Goal: Task Accomplishment & Management: Use online tool/utility

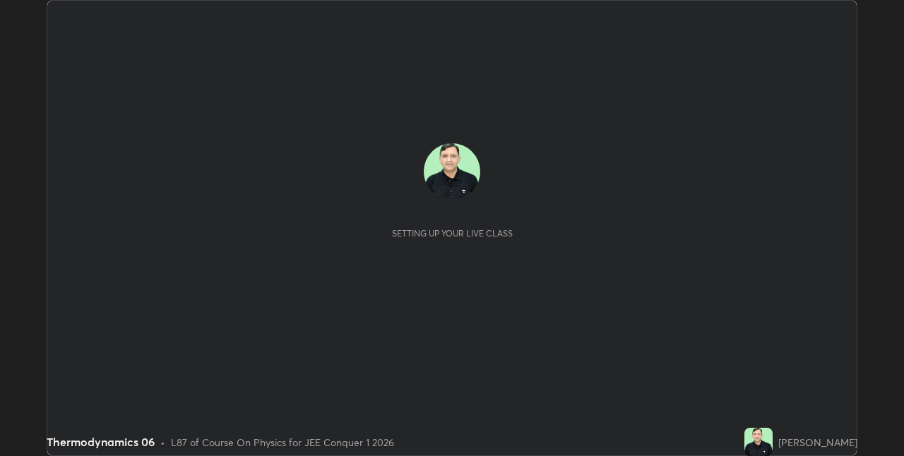
scroll to position [456, 903]
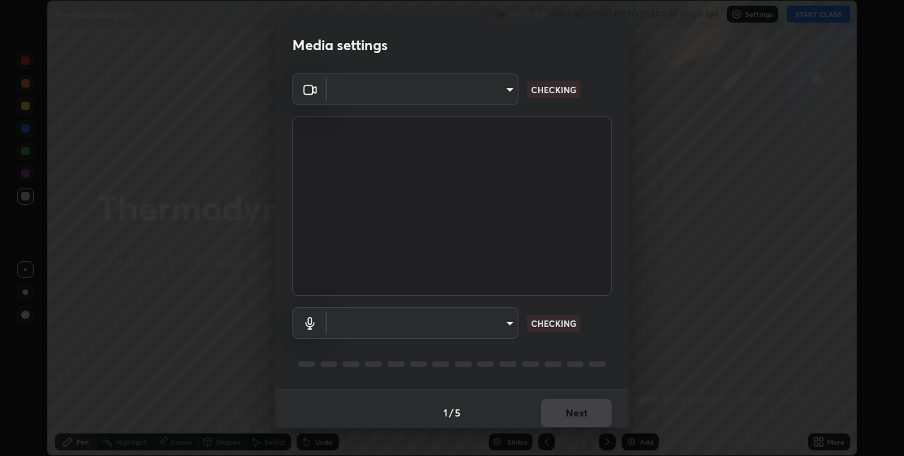
type input "280048489f4aceaa7dd929c42ae46e7d7a1038740bc9fc22ad0932e52b0860f8"
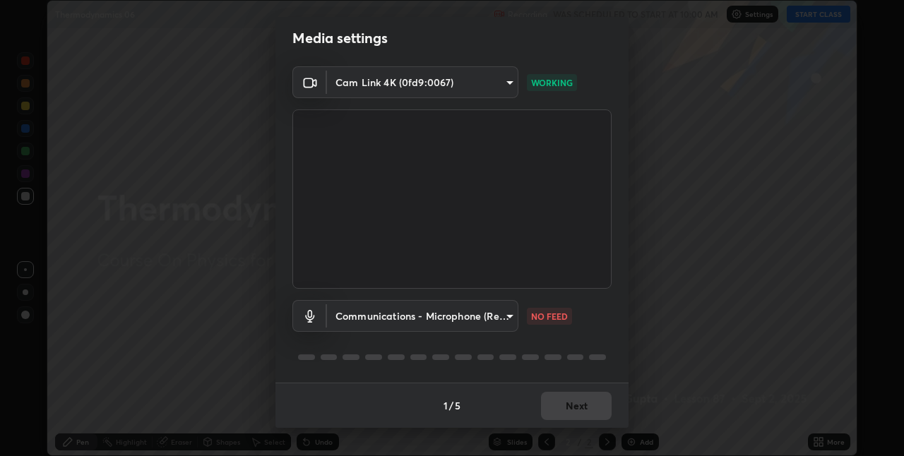
click at [447, 318] on body "Erase all Thermodynamics 06 Recording WAS SCHEDULED TO START AT 10:00 AM Settin…" at bounding box center [452, 228] width 904 height 456
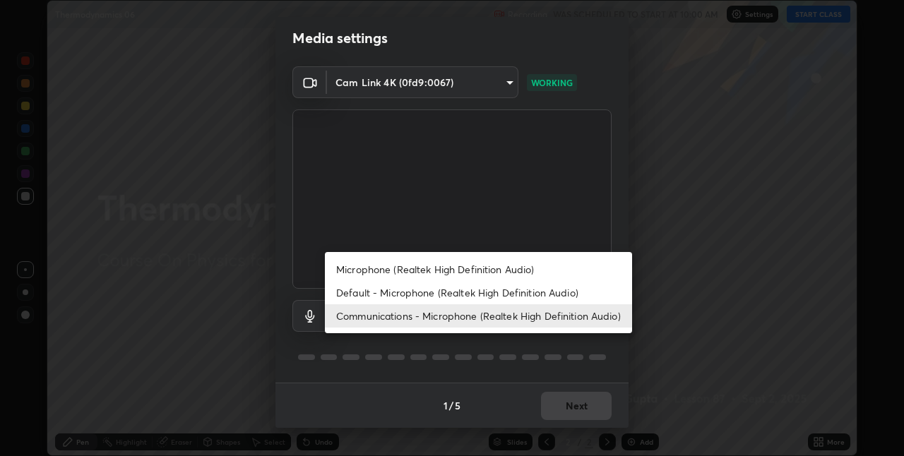
click at [382, 268] on li "Microphone (Realtek High Definition Audio)" at bounding box center [478, 269] width 307 height 23
type input "9a35c5c25a6babe24da8f4d10541f36b9700ea2ee64c40e6af499a578b7a6969"
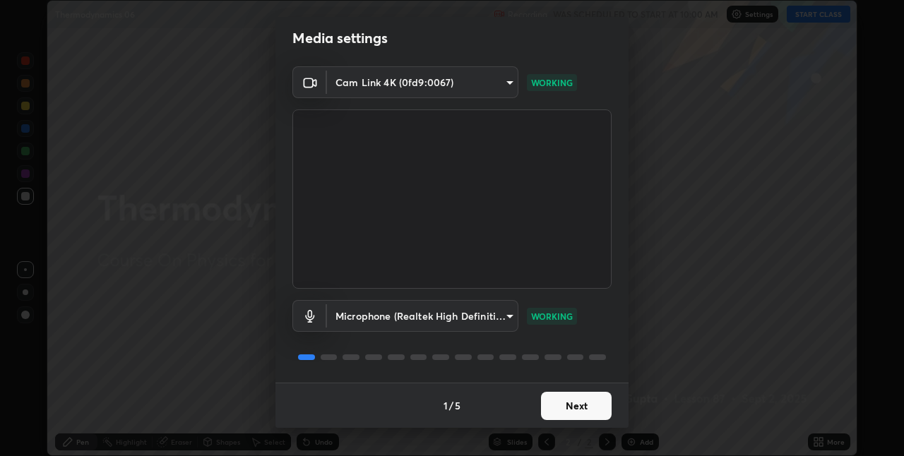
click at [551, 400] on button "Next" at bounding box center [576, 406] width 71 height 28
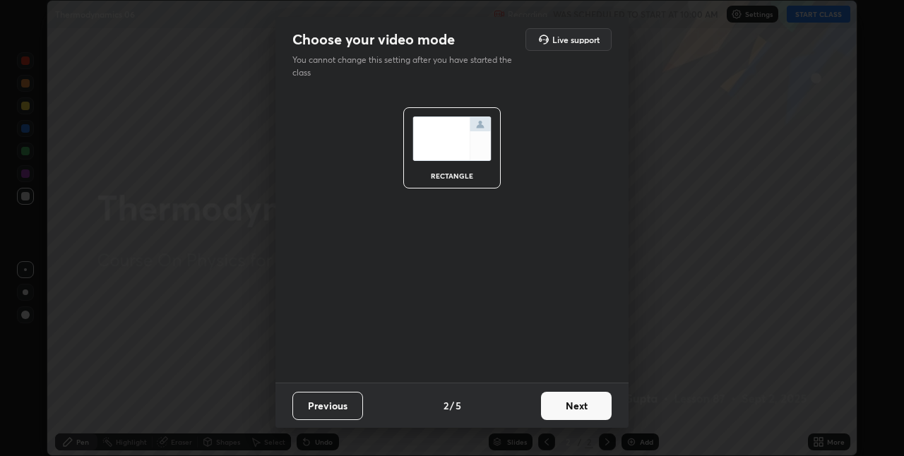
scroll to position [0, 0]
click at [571, 404] on button "Next" at bounding box center [576, 406] width 71 height 28
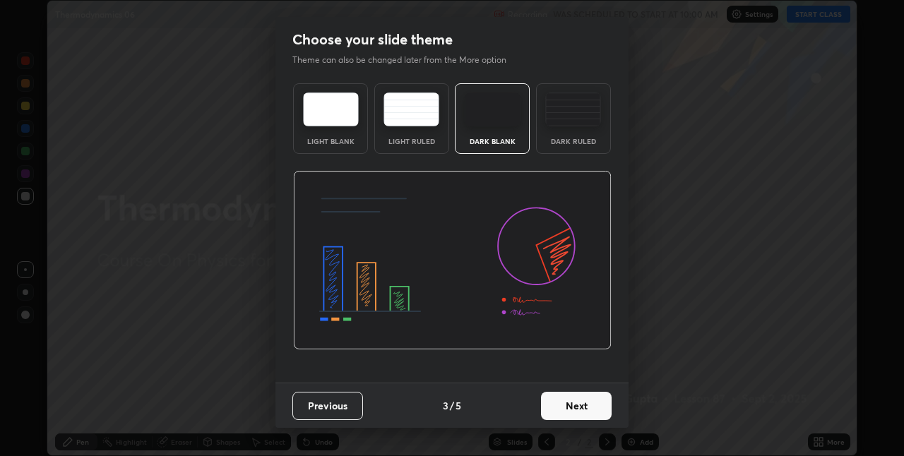
click at [586, 405] on button "Next" at bounding box center [576, 406] width 71 height 28
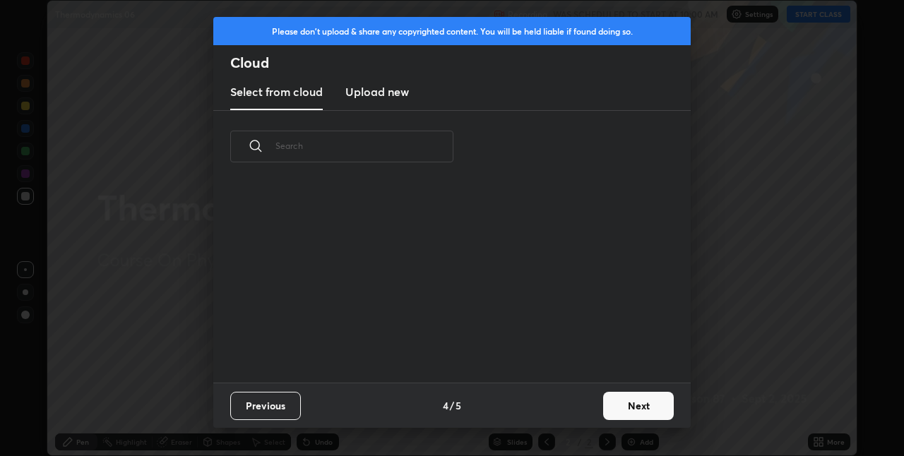
click at [621, 403] on button "Next" at bounding box center [638, 406] width 71 height 28
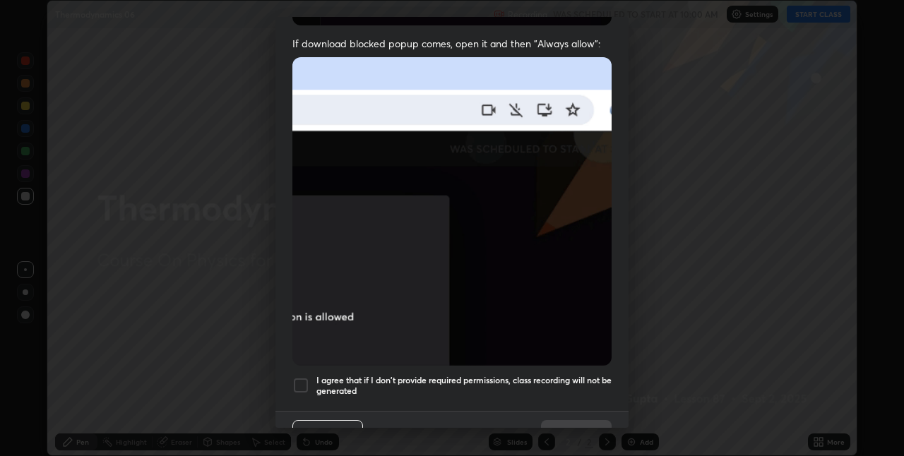
scroll to position [275, 0]
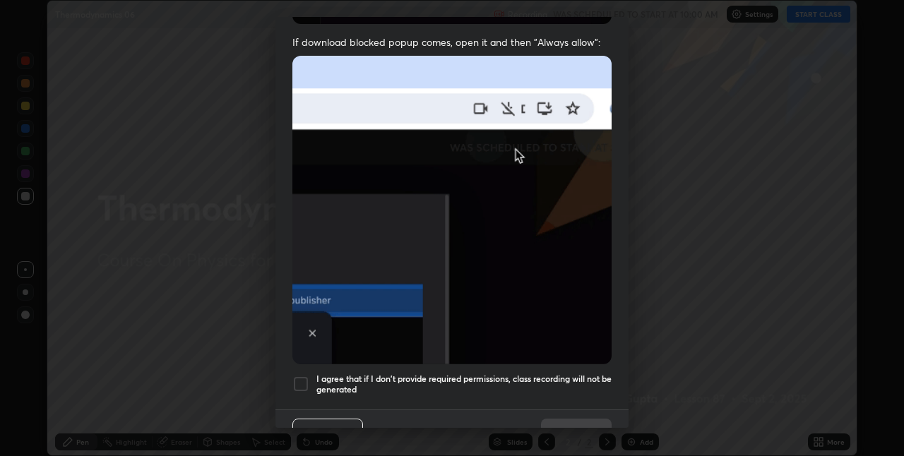
click at [302, 376] on div at bounding box center [300, 384] width 17 height 17
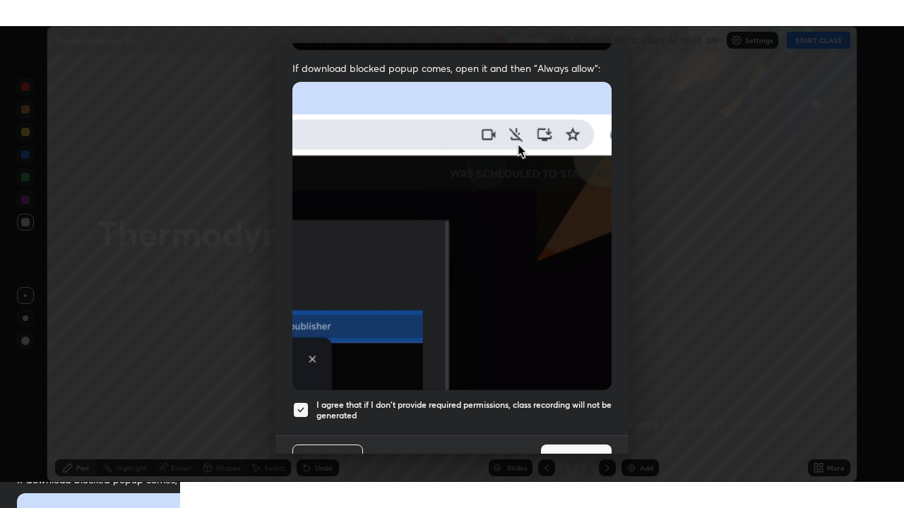
scroll to position [295, 0]
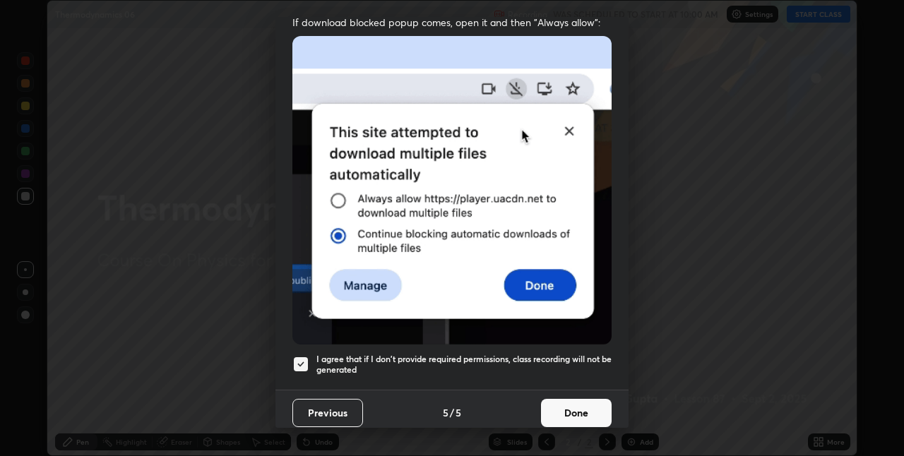
click at [564, 407] on button "Done" at bounding box center [576, 413] width 71 height 28
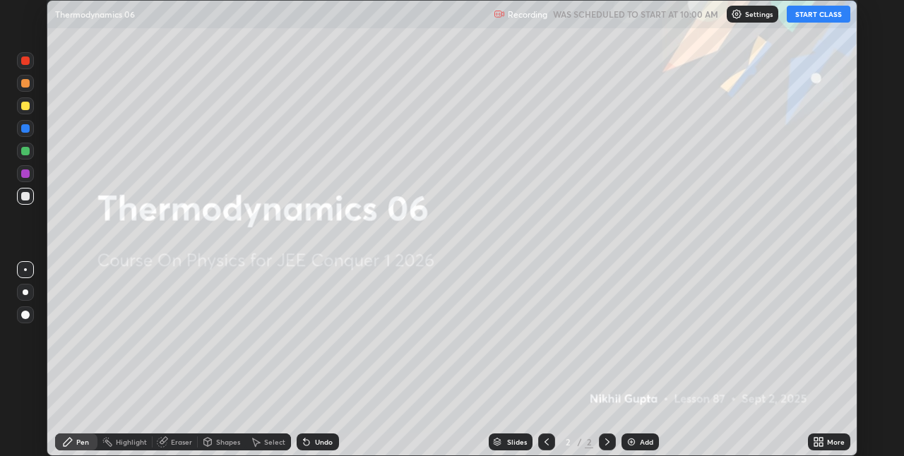
click at [820, 15] on button "START CLASS" at bounding box center [819, 14] width 64 height 17
click at [825, 443] on div "More" at bounding box center [829, 442] width 42 height 17
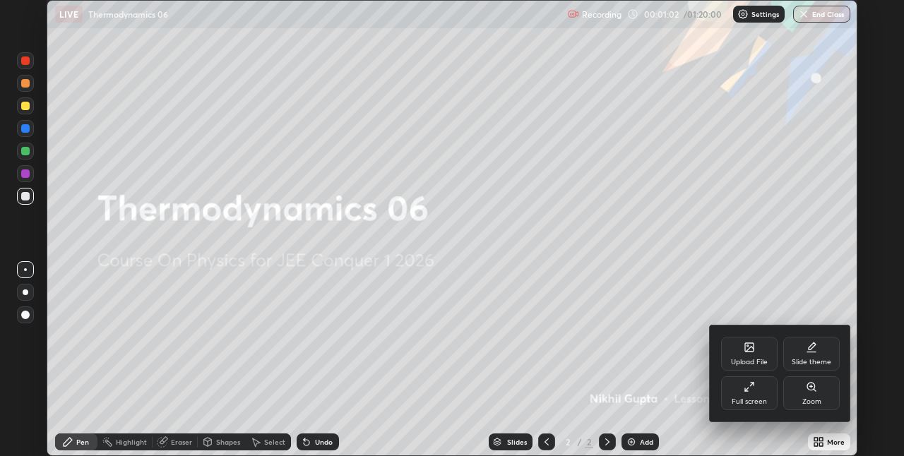
click at [763, 395] on div "Full screen" at bounding box center [749, 393] width 56 height 34
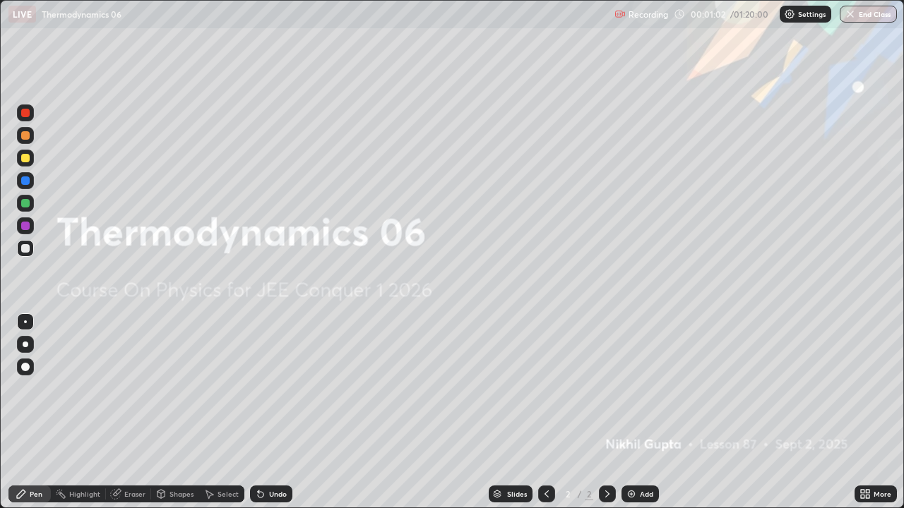
scroll to position [508, 904]
click at [644, 455] on div "Add" at bounding box center [639, 494] width 37 height 17
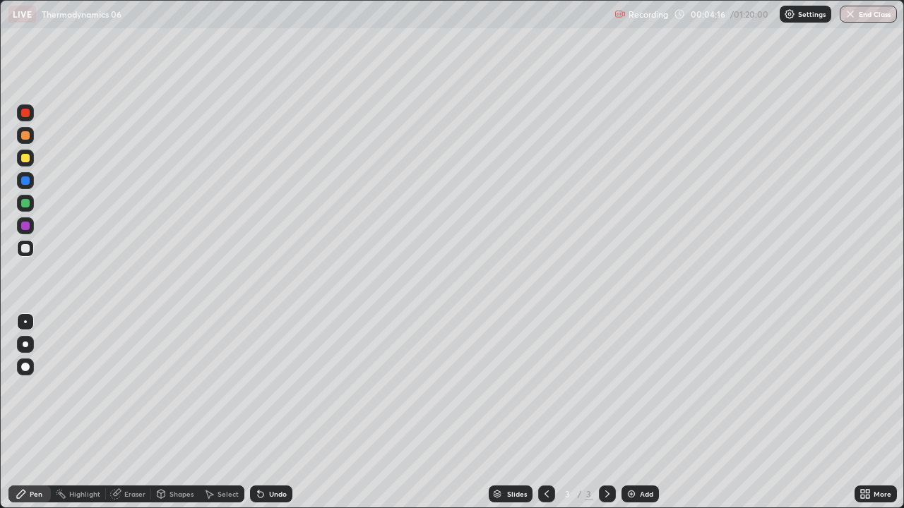
click at [648, 455] on div "Add" at bounding box center [646, 494] width 13 height 7
click at [23, 160] on div at bounding box center [25, 158] width 8 height 8
click at [29, 251] on div at bounding box center [25, 248] width 17 height 17
click at [272, 455] on div "Undo" at bounding box center [278, 494] width 18 height 7
click at [273, 455] on div "Undo" at bounding box center [278, 494] width 18 height 7
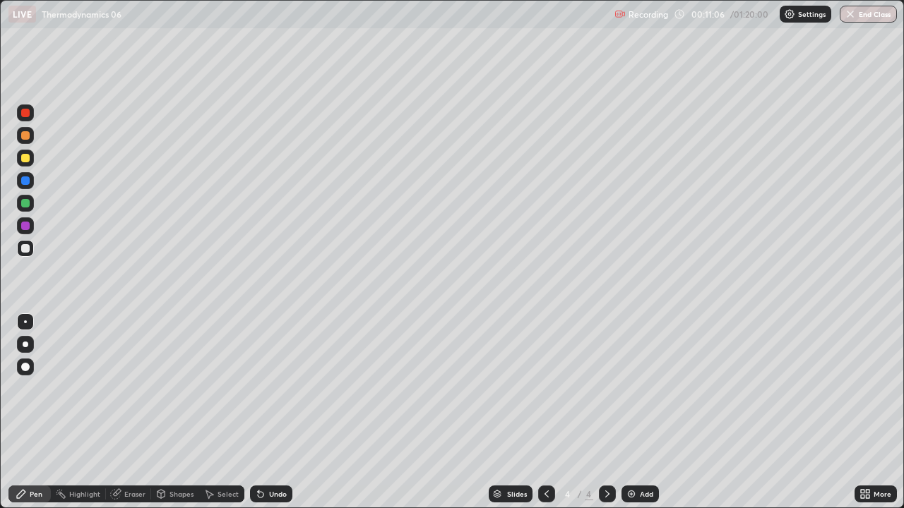
click at [634, 455] on img at bounding box center [631, 494] width 11 height 11
click at [24, 160] on div at bounding box center [25, 158] width 8 height 8
click at [22, 138] on div at bounding box center [25, 135] width 8 height 8
click at [24, 249] on div at bounding box center [25, 248] width 8 height 8
click at [637, 455] on div "Add" at bounding box center [639, 494] width 37 height 17
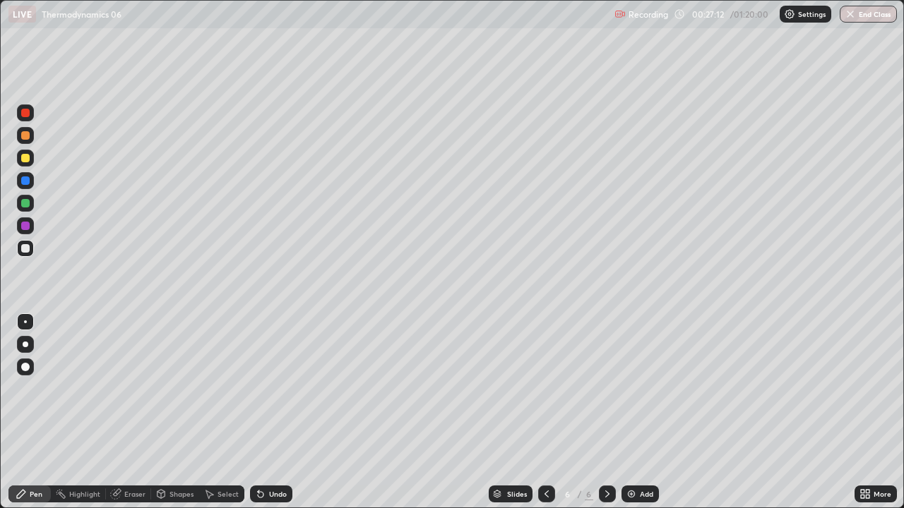
click at [21, 159] on div at bounding box center [25, 158] width 8 height 8
click at [26, 136] on div at bounding box center [25, 135] width 8 height 8
click at [28, 251] on div at bounding box center [25, 248] width 8 height 8
click at [274, 455] on div "Undo" at bounding box center [278, 494] width 18 height 7
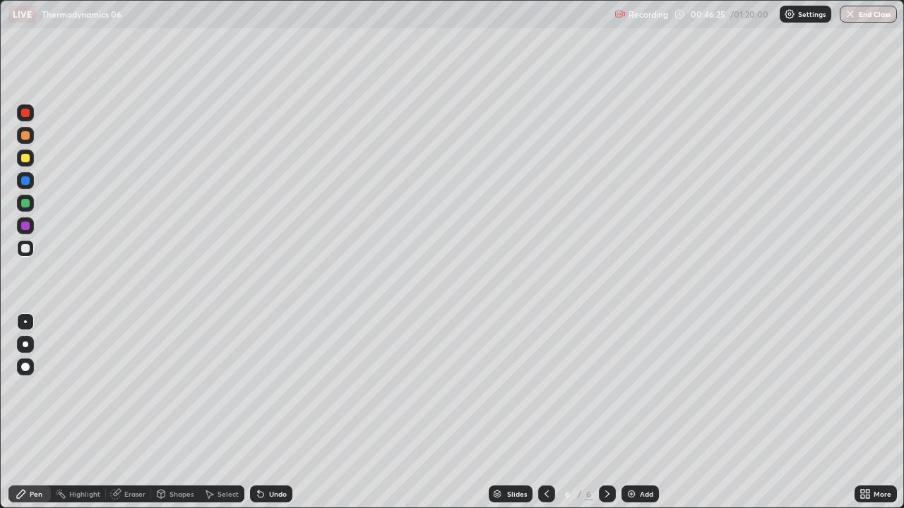
click at [646, 455] on div "Add" at bounding box center [646, 494] width 13 height 7
click at [26, 156] on div at bounding box center [25, 158] width 8 height 8
click at [29, 251] on div at bounding box center [25, 248] width 17 height 17
click at [275, 455] on div "Undo" at bounding box center [278, 494] width 18 height 7
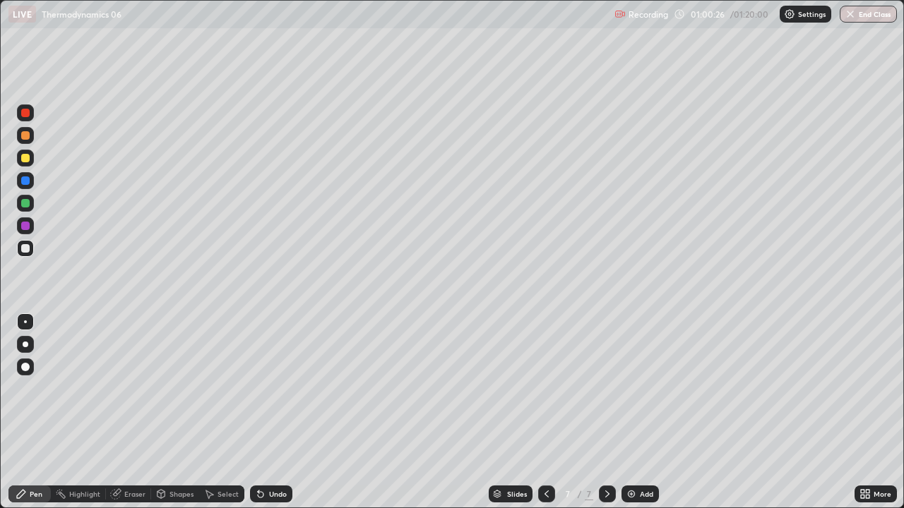
click at [275, 455] on div "Undo" at bounding box center [278, 494] width 18 height 7
click at [0, 409] on div "Setting up your live class" at bounding box center [452, 254] width 904 height 508
click at [0, 406] on div "Setting up your live class" at bounding box center [452, 254] width 904 height 508
click at [28, 161] on div at bounding box center [25, 158] width 8 height 8
click at [641, 455] on div "Add" at bounding box center [646, 494] width 13 height 7
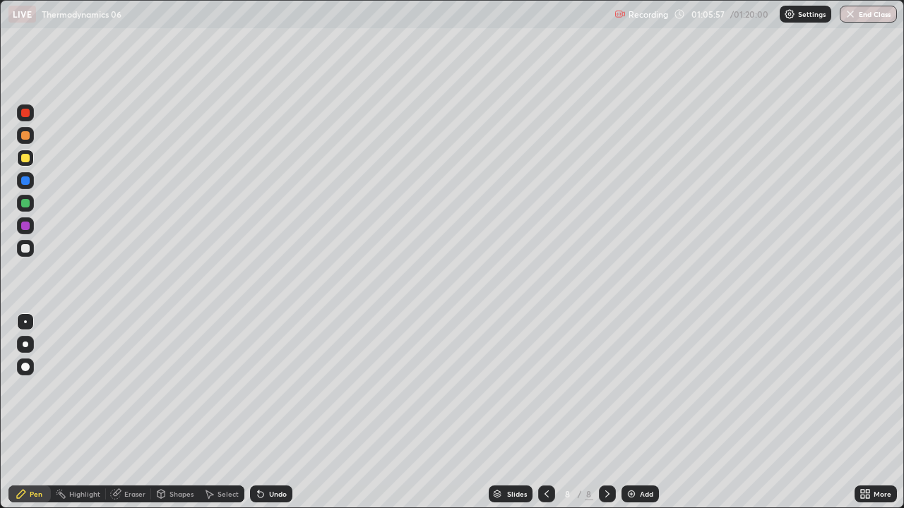
click at [29, 247] on div at bounding box center [25, 248] width 8 height 8
click at [22, 142] on div at bounding box center [25, 135] width 17 height 17
click at [24, 181] on div at bounding box center [25, 181] width 8 height 8
click at [0, 203] on div "Setting up your live class" at bounding box center [452, 254] width 904 height 508
click at [22, 136] on div at bounding box center [25, 135] width 8 height 8
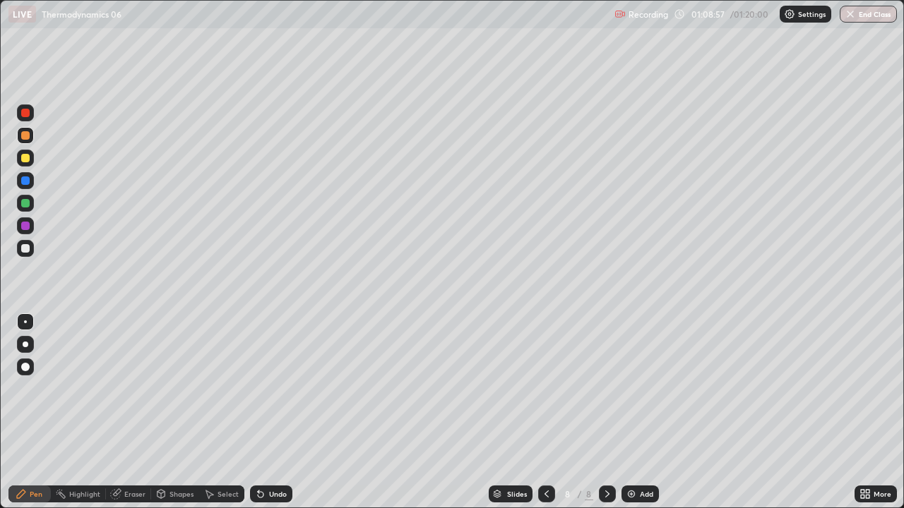
click at [23, 246] on div at bounding box center [25, 248] width 8 height 8
click at [639, 455] on div "Add" at bounding box center [639, 494] width 37 height 17
click at [856, 21] on button "End Class" at bounding box center [869, 14] width 56 height 17
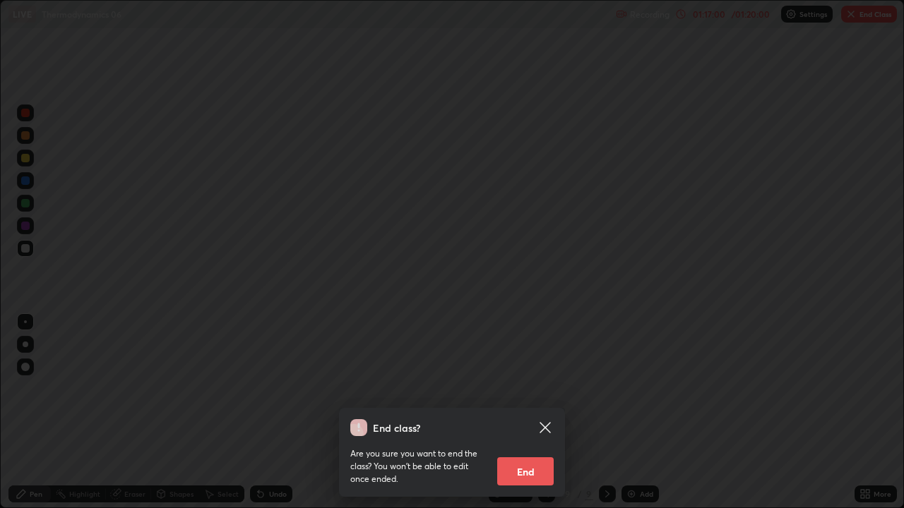
click at [527, 455] on button "End" at bounding box center [525, 472] width 56 height 28
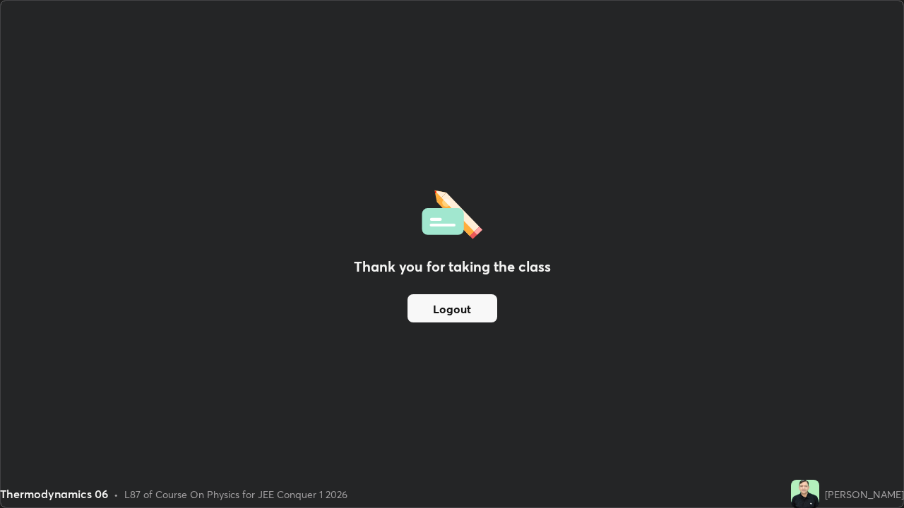
click at [466, 309] on button "Logout" at bounding box center [452, 308] width 90 height 28
